Goal: Task Accomplishment & Management: Complete application form

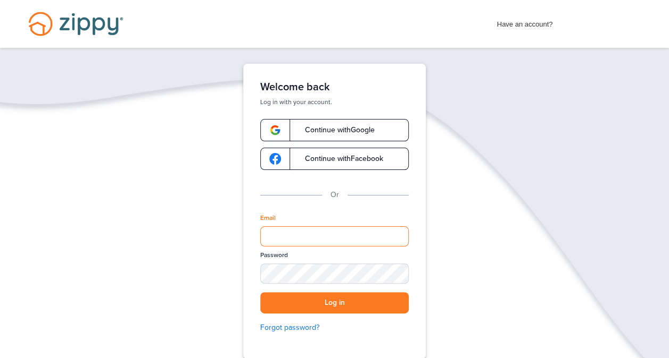
click at [294, 230] on input "Email" at bounding box center [334, 237] width 148 height 20
type input "**********"
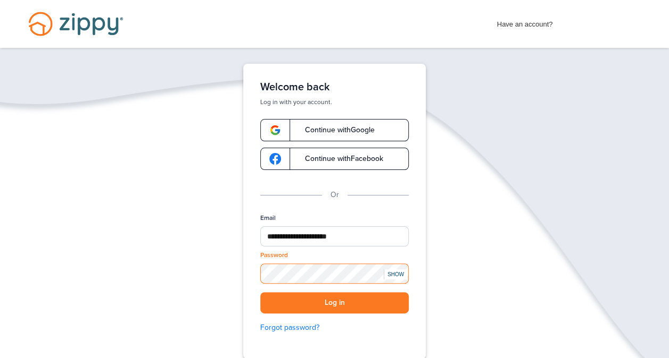
click at [260, 293] on button "Log in" at bounding box center [334, 304] width 148 height 22
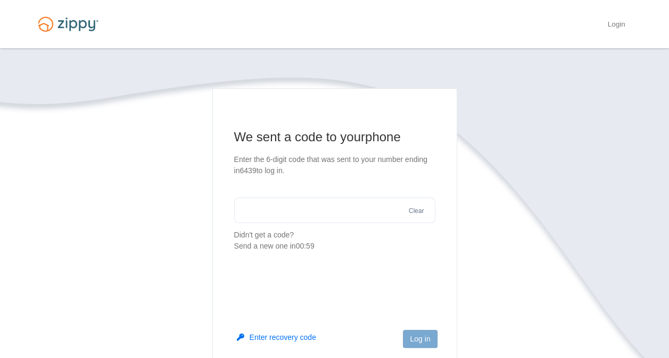
click at [355, 211] on input "text" at bounding box center [334, 211] width 201 height 26
type input "******"
click at [423, 344] on button "Log in" at bounding box center [420, 339] width 34 height 18
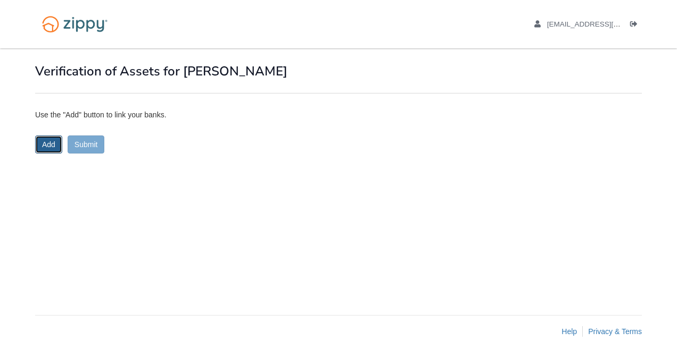
click at [53, 143] on button "Add" at bounding box center [48, 145] width 27 height 18
click at [87, 27] on img at bounding box center [74, 24] width 79 height 27
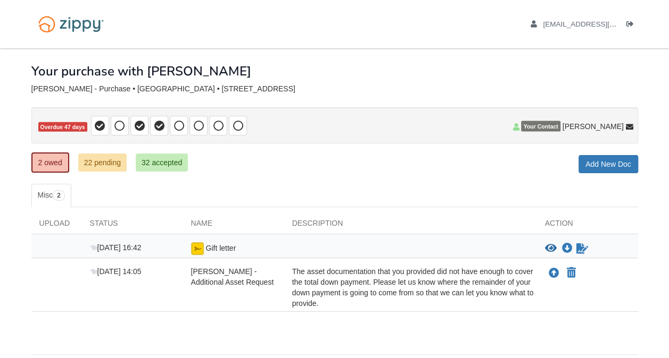
click at [483, 187] on ul "Misc 2" at bounding box center [334, 195] width 606 height 23
click at [370, 175] on div "× × × Pending Add Document Notice document will be included in the email sent t…" at bounding box center [334, 196] width 606 height 296
click at [387, 187] on ul "Misc 2" at bounding box center [334, 195] width 606 height 23
click at [550, 274] on icon "Upload Raquel Figueroa - Additional Asset Request" at bounding box center [553, 274] width 11 height 11
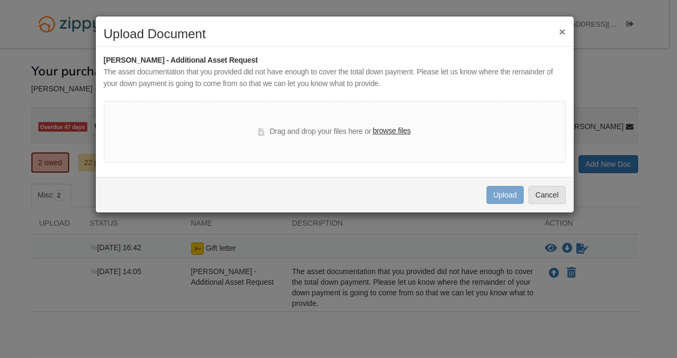
click at [397, 134] on label "browse files" at bounding box center [391, 132] width 38 height 12
click at [0, 0] on input "browse files" at bounding box center [0, 0] width 0 height 0
click at [539, 199] on button "Cancel" at bounding box center [546, 195] width 37 height 18
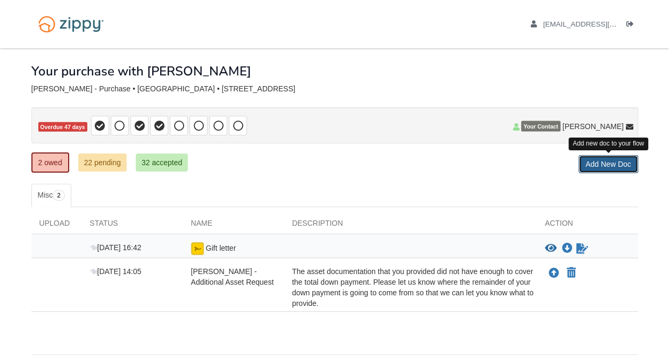
click at [623, 162] on link "Add New Doc" at bounding box center [608, 164] width 60 height 18
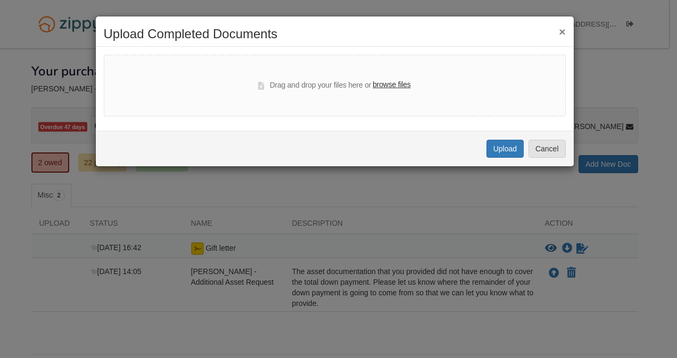
click at [391, 82] on label "browse files" at bounding box center [391, 85] width 38 height 12
click at [0, 0] on input "browse files" at bounding box center [0, 0] width 0 height 0
select select "****"
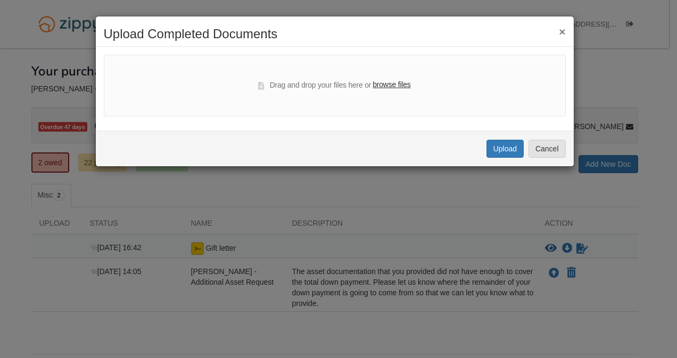
select select "****"
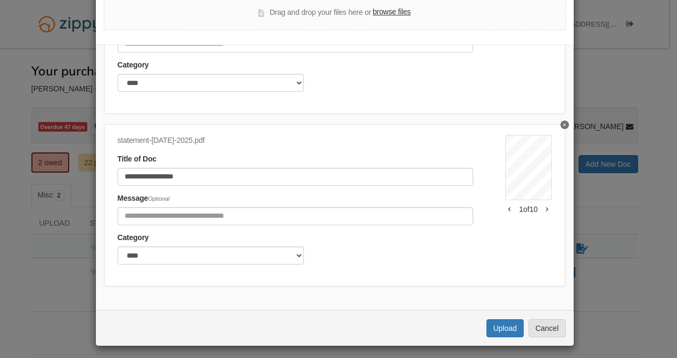
scroll to position [63, 0]
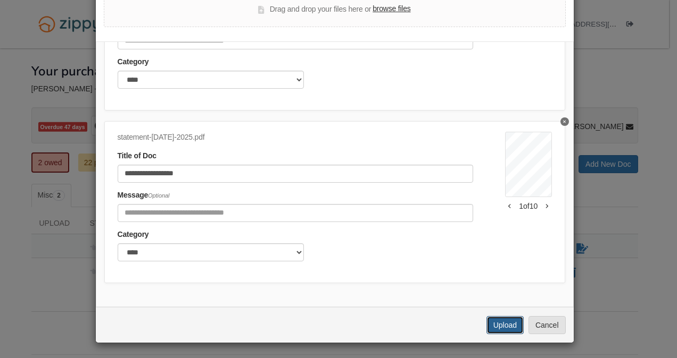
click at [490, 324] on button "Upload" at bounding box center [504, 325] width 37 height 18
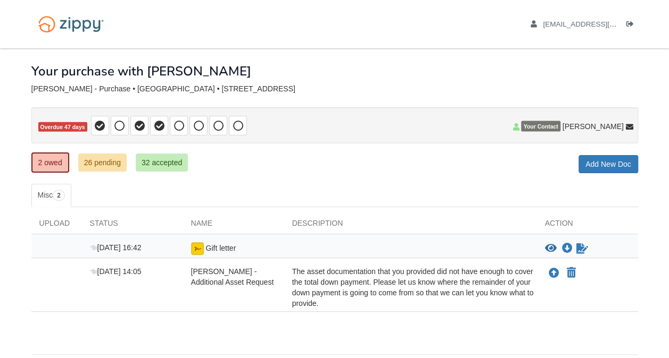
click at [445, 167] on div "2 owed 26 pending 32 accepted My Estimated Payment × My Estimated Payment Add N…" at bounding box center [334, 163] width 606 height 19
click at [487, 177] on div "× × × Pending Add Document Notice document will be included in the email sent t…" at bounding box center [334, 196] width 606 height 296
click at [586, 22] on span "[EMAIL_ADDRESS][DOMAIN_NAME]" at bounding box center [603, 24] width 122 height 8
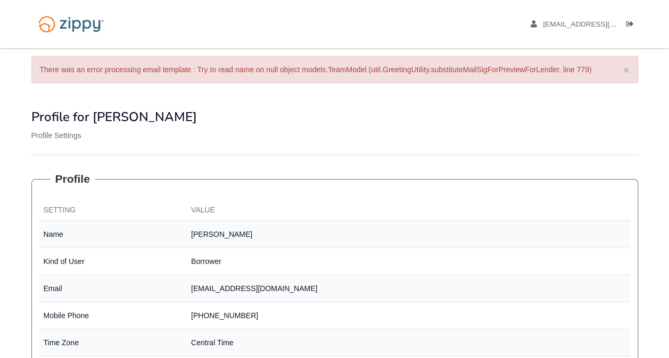
click at [410, 130] on p "Profile Settings" at bounding box center [334, 135] width 606 height 11
click at [625, 67] on button "×" at bounding box center [625, 69] width 6 height 11
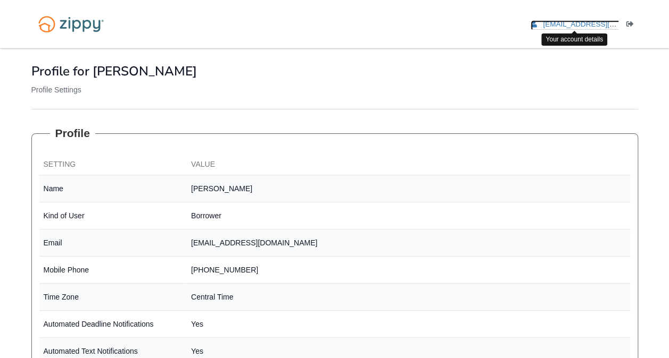
click at [531, 22] on icon "edit profile" at bounding box center [533, 24] width 6 height 7
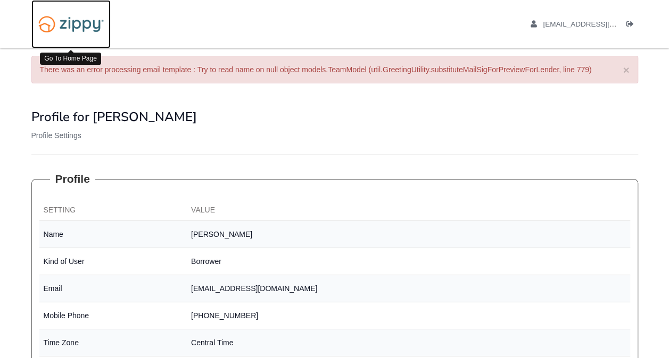
click at [78, 26] on img at bounding box center [70, 24] width 79 height 27
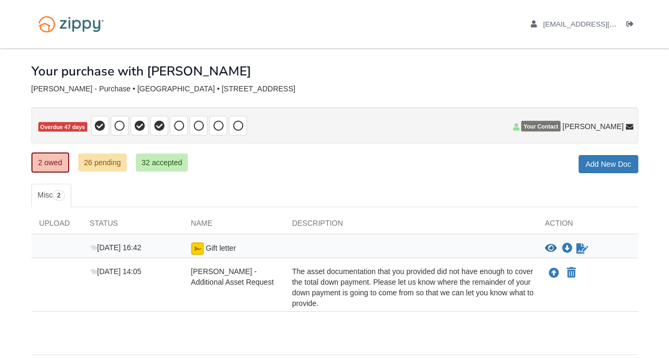
click at [349, 67] on div "Your purchase with [PERSON_NAME]" at bounding box center [334, 63] width 606 height 30
click at [342, 161] on div "2 owed 26 pending 32 accepted My Estimated Payment × My Estimated Payment Add N…" at bounding box center [334, 163] width 606 height 19
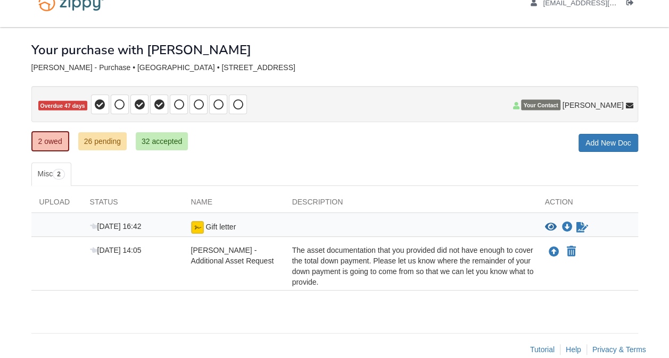
click at [386, 79] on div at bounding box center [334, 79] width 606 height 14
click at [383, 80] on div at bounding box center [334, 79] width 606 height 14
